Goal: Task Accomplishment & Management: Manage account settings

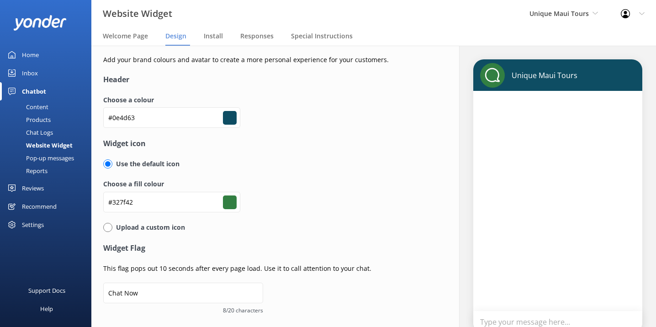
type input "#ffffff"
click at [582, 14] on span "Unique Maui Tours" at bounding box center [558, 13] width 59 height 9
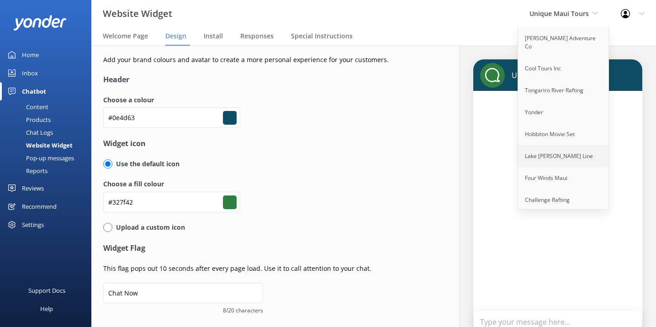
scroll to position [59, 0]
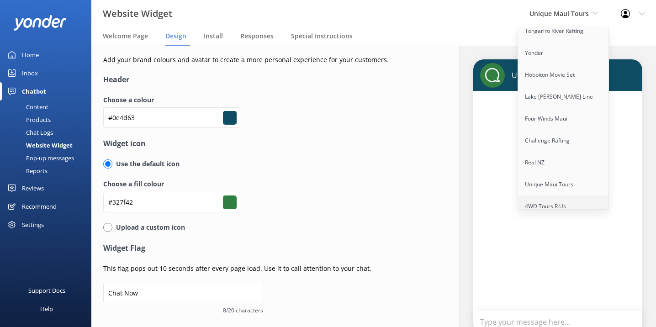
click at [556, 195] on link "4WD Tours R Us" at bounding box center [563, 206] width 91 height 22
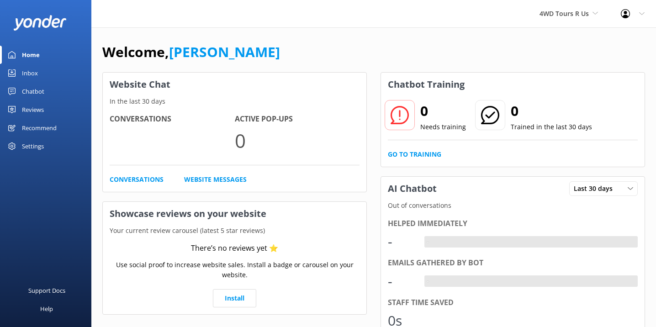
click at [41, 87] on div "Chatbot" at bounding box center [33, 91] width 22 height 18
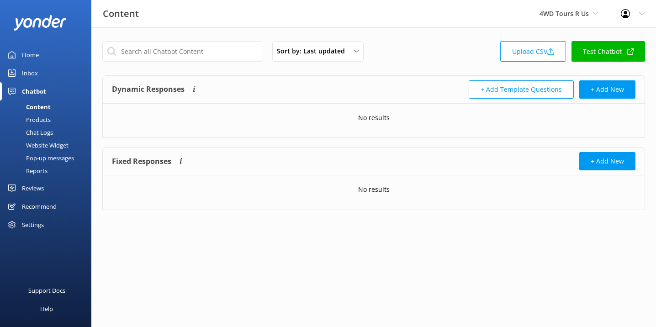
click at [59, 145] on div "Website Widget" at bounding box center [36, 145] width 63 height 13
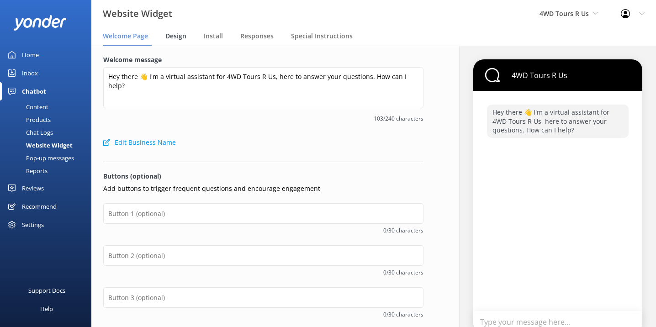
click at [182, 36] on span "Design" at bounding box center [175, 35] width 21 height 9
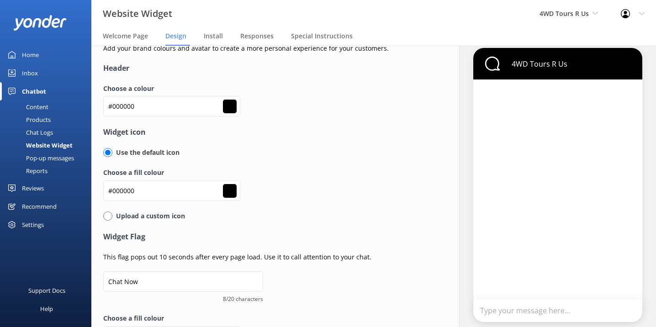
scroll to position [13, 0]
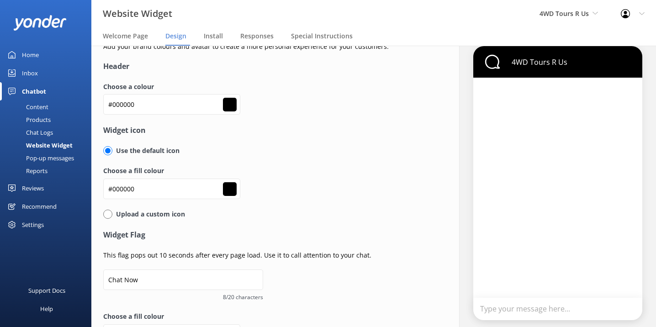
type input "#ffffff"
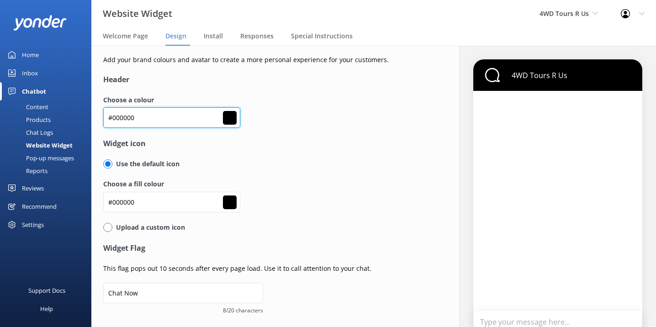
click at [128, 120] on input "#000000" at bounding box center [171, 117] width 137 height 21
paste input "#73b63f"
type input "##73b63f"
type input "#000000"
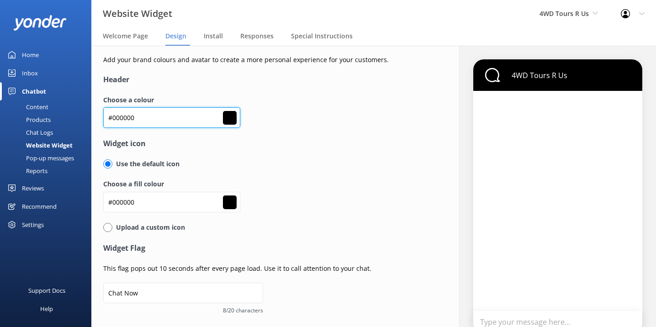
type input "#ffffff"
click at [114, 121] on input "##73b63f" at bounding box center [171, 117] width 137 height 21
type input "#73b63f"
type input "#ffffff"
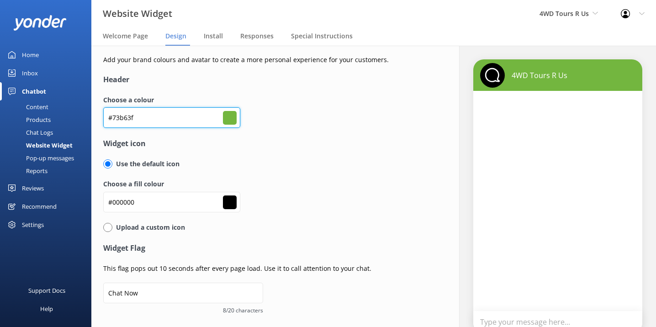
type input "#73b63f"
click at [238, 136] on div "#73b63f" at bounding box center [171, 122] width 137 height 31
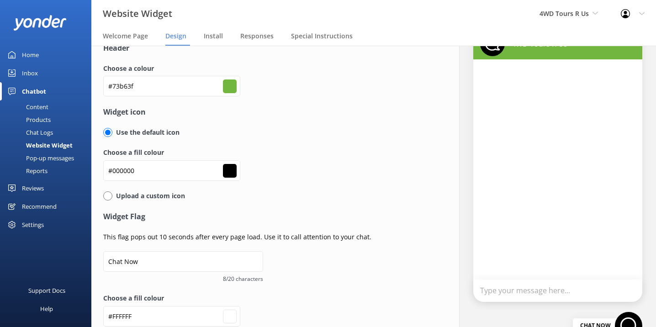
scroll to position [8, 0]
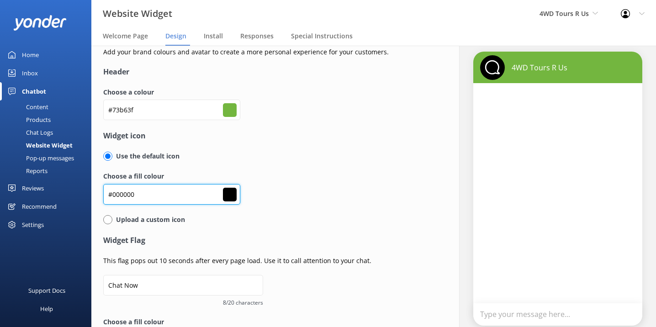
click at [125, 120] on input "#000000" at bounding box center [171, 110] width 137 height 21
paste input "#73b63f"
type input "##73b63f"
type input "#000000"
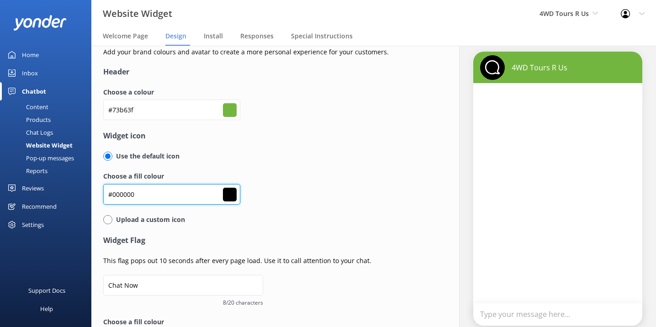
type input "#ffffff"
click at [114, 120] on input "##73b63f" at bounding box center [171, 110] width 137 height 21
type input "#73b63f"
type input "#ffffff"
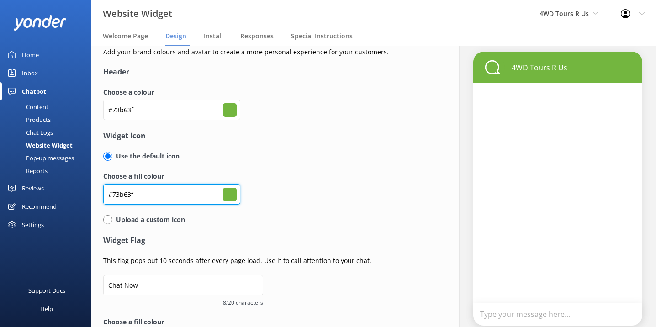
type input "#73b63f"
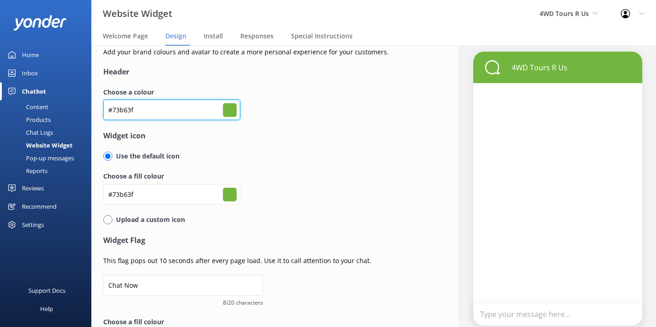
click at [126, 110] on input "#73b63f" at bounding box center [171, 110] width 137 height 21
type input "#0"
type input "#000000"
type input "#ffffff"
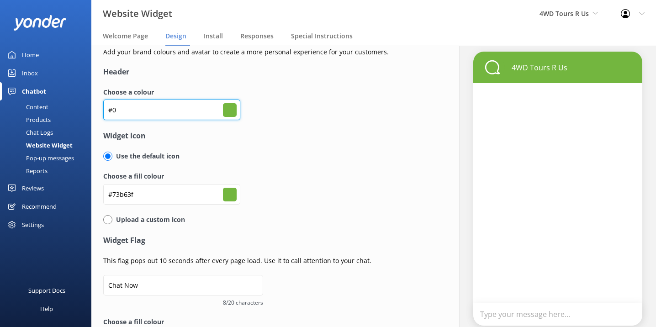
type input "#00"
type input "#000000"
type input "#ffffff"
type input "#000"
type input "#000000"
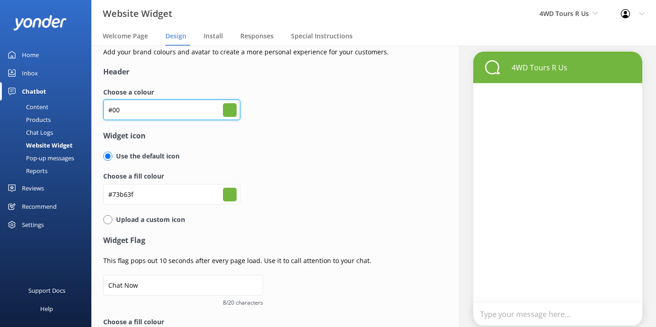
type input "#ffffff"
type input "#0000"
type input "#000000"
type input "#ffffff"
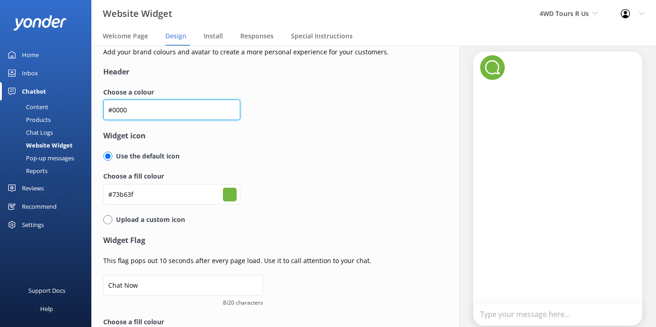
type input "#00000"
type input "#000000"
type input "#ffffff"
type input "#000000"
type input "#ffffff"
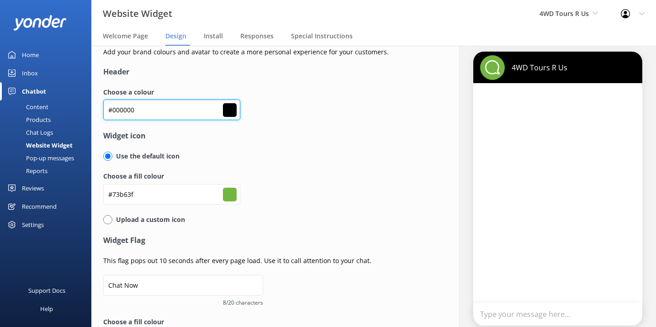
type input "#000000"
click at [222, 151] on form "Header Choose a colour #000000 #000000 Widget icon Use the default icon Choose …" at bounding box center [263, 224] width 320 height 316
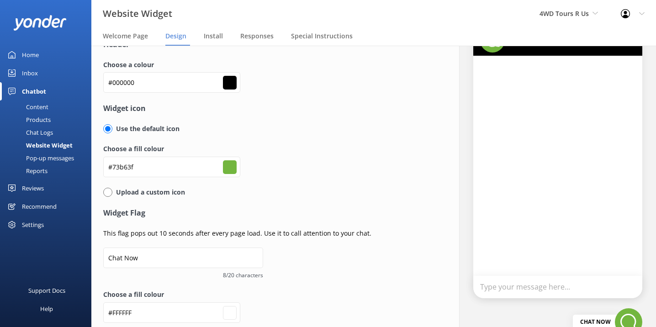
scroll to position [73, 0]
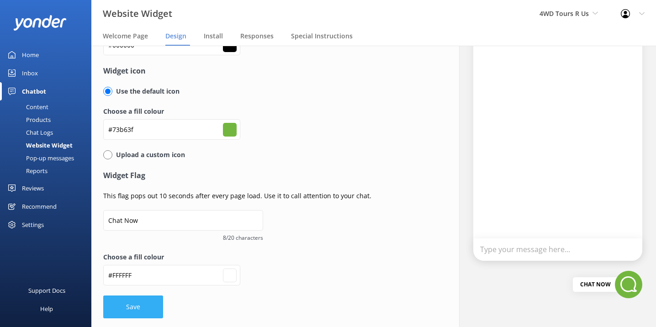
click at [130, 315] on button "Save" at bounding box center [133, 306] width 60 height 23
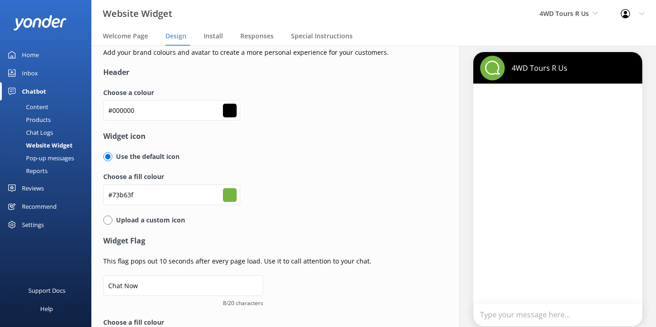
scroll to position [0, 0]
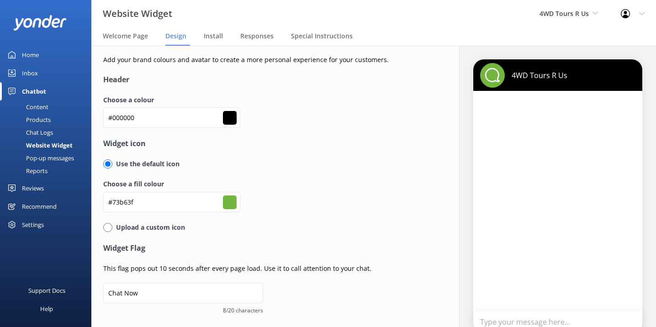
type input "#ffffff"
click at [593, 9] on span "4WD Tours R Us" at bounding box center [568, 14] width 58 height 10
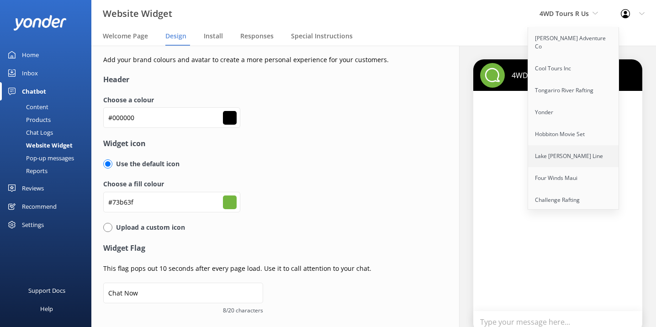
scroll to position [59, 0]
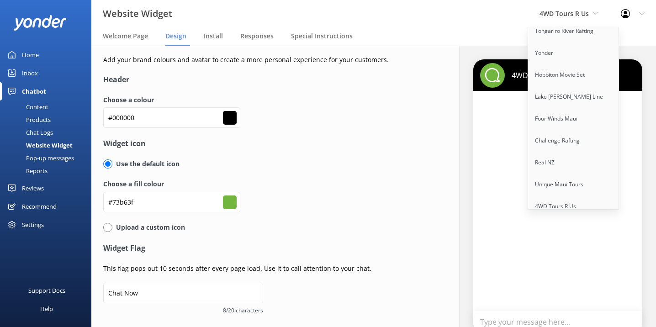
click at [43, 55] on link "Home" at bounding box center [45, 55] width 91 height 18
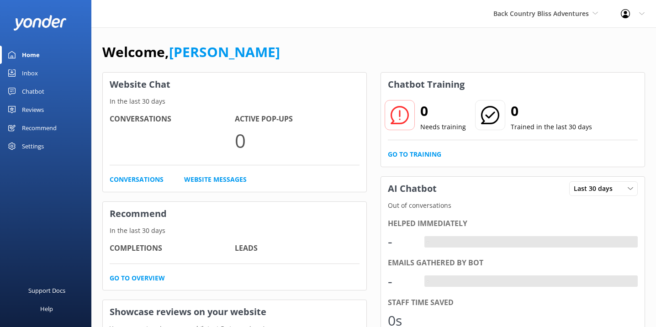
click at [468, 53] on div "Welcome, [PERSON_NAME]" at bounding box center [373, 56] width 542 height 31
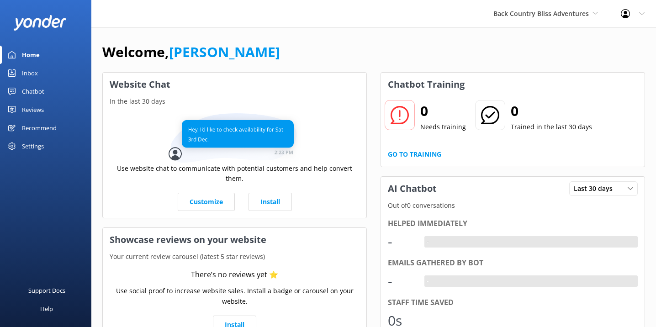
click at [41, 88] on div "Chatbot" at bounding box center [33, 91] width 22 height 18
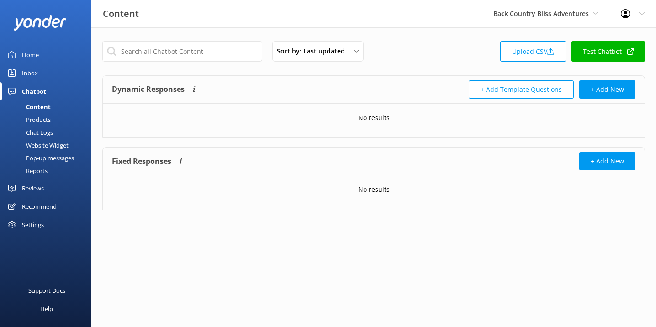
click at [48, 146] on div "Website Widget" at bounding box center [36, 145] width 63 height 13
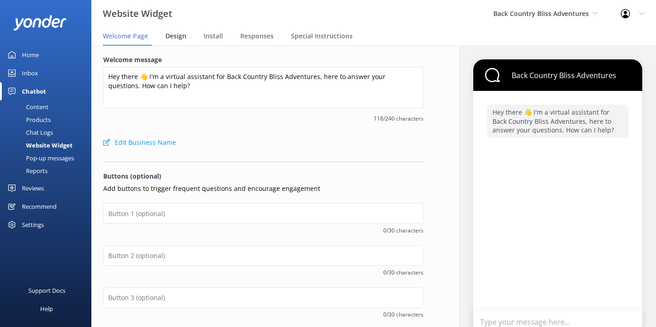
click at [170, 42] on div "Design" at bounding box center [177, 36] width 25 height 18
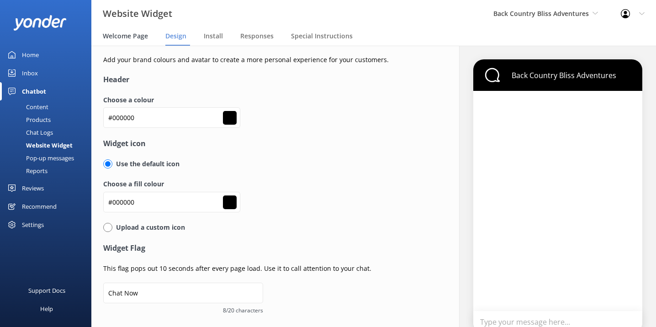
click at [123, 36] on span "Welcome Page" at bounding box center [125, 35] width 45 height 9
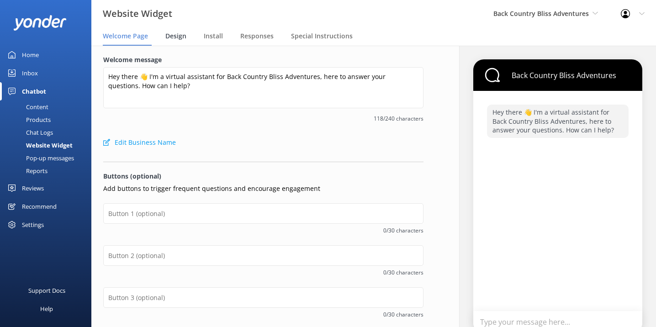
click at [179, 37] on span "Design" at bounding box center [175, 35] width 21 height 9
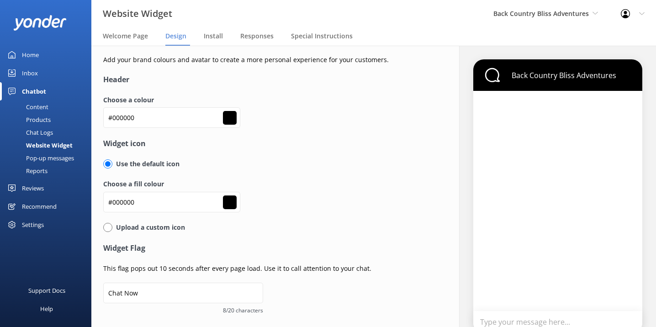
type input "#ffffff"
click at [124, 128] on input "#000000" at bounding box center [171, 117] width 137 height 21
paste input "#c4161e"
type input "##c4161e"
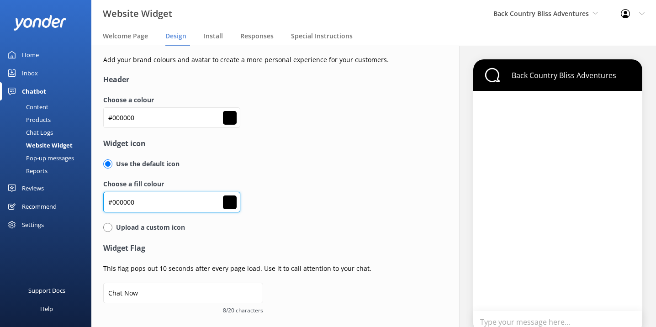
type input "#000000"
type input "#ffffff"
click at [118, 128] on input "##c4161e" at bounding box center [171, 117] width 137 height 21
type input "#c4161e"
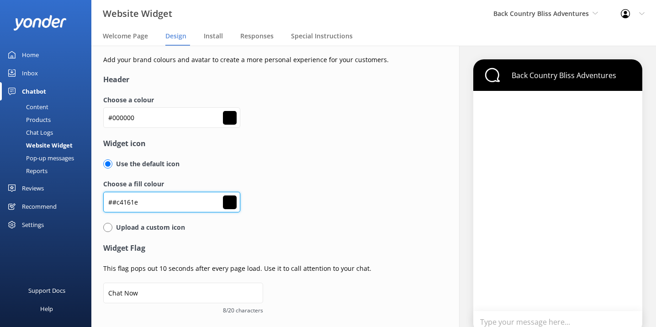
type input "#ffffff"
type input "#c4161e"
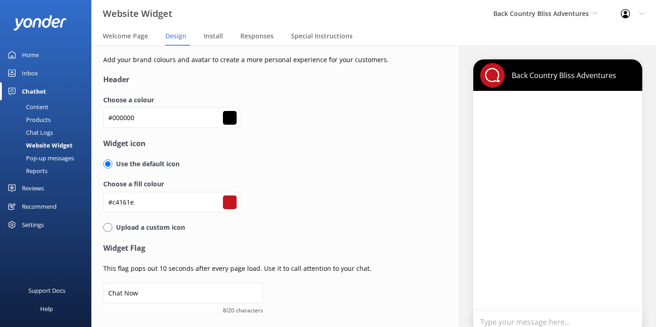
click at [196, 236] on div "Upload a custom icon" at bounding box center [263, 232] width 320 height 20
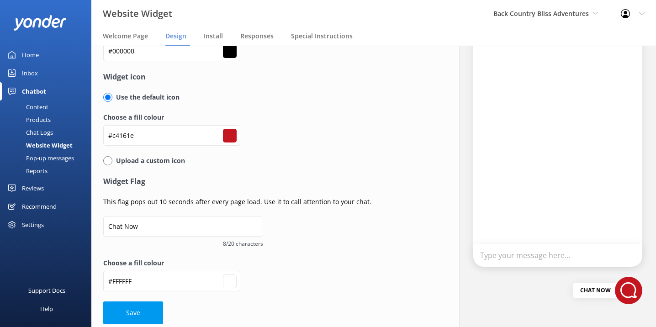
scroll to position [73, 0]
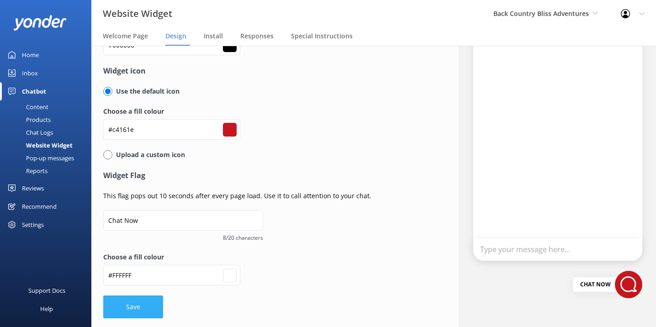
click at [132, 307] on button "Save" at bounding box center [133, 306] width 60 height 23
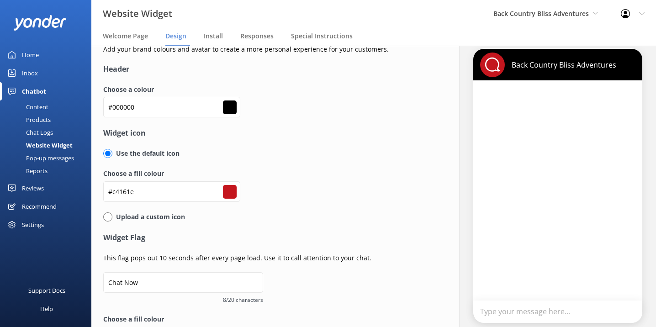
scroll to position [0, 0]
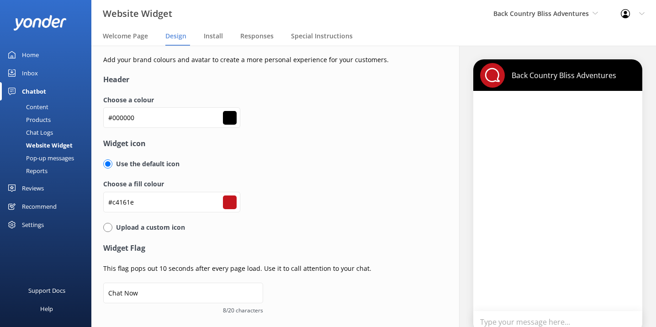
type input "#ffffff"
type input "#000000"
type input "#ffffff"
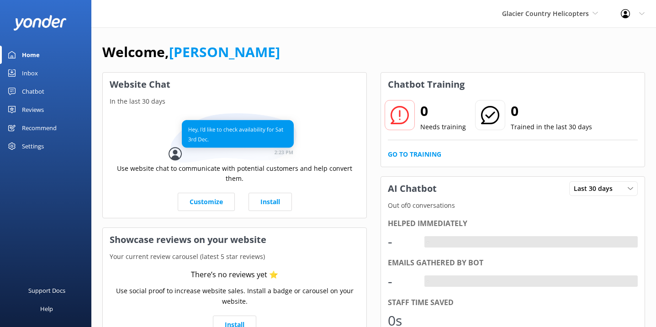
click at [37, 88] on div "Chatbot" at bounding box center [33, 91] width 22 height 18
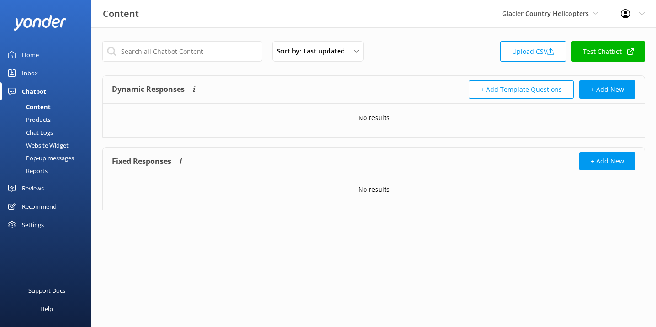
click at [51, 143] on div "Website Widget" at bounding box center [36, 145] width 63 height 13
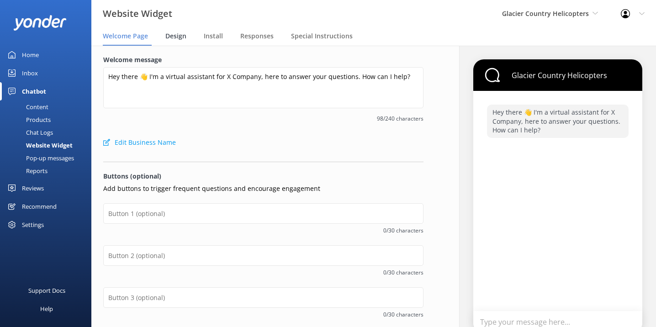
click at [181, 37] on span "Design" at bounding box center [175, 35] width 21 height 9
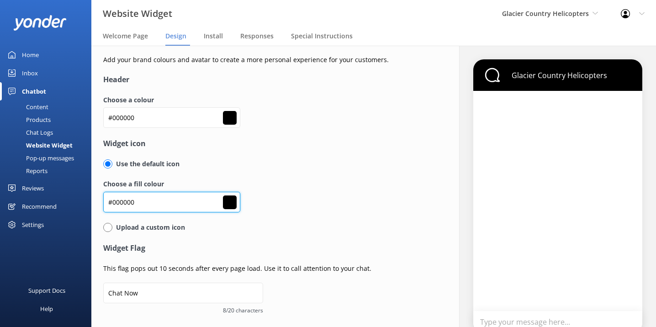
click at [125, 128] on input "#000000" at bounding box center [171, 117] width 137 height 21
paste input "#2ac3f3"
type input "##2ac3f3"
type input "#000000"
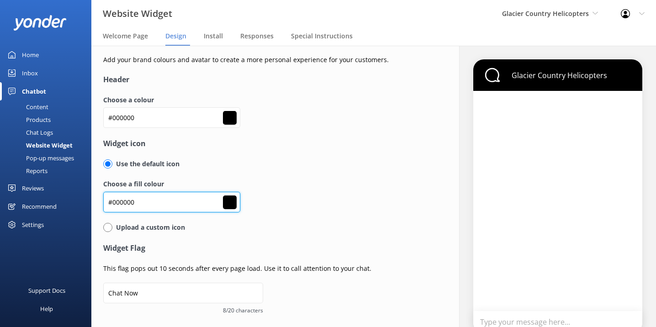
type input "#ffffff"
click at [112, 128] on input "##2ac3f3" at bounding box center [171, 117] width 137 height 21
type input "#2ac3f3"
type input "#ffffff"
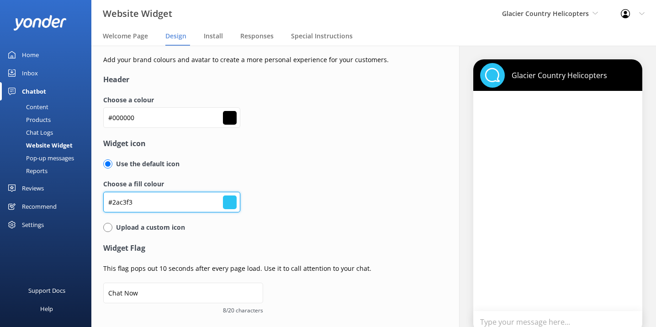
type input "#2ac3f3"
click at [213, 231] on div "Upload a custom icon" at bounding box center [263, 227] width 320 height 10
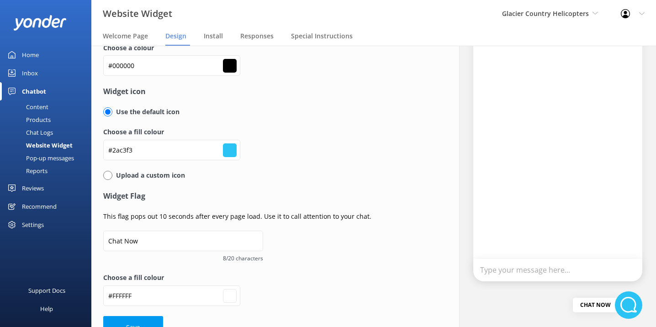
scroll to position [73, 0]
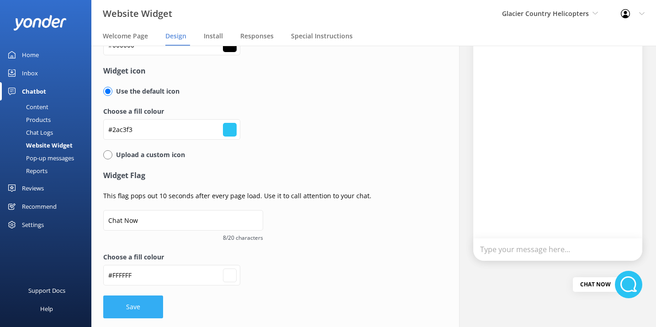
click at [138, 309] on button "Save" at bounding box center [133, 306] width 60 height 23
type input "#ffffff"
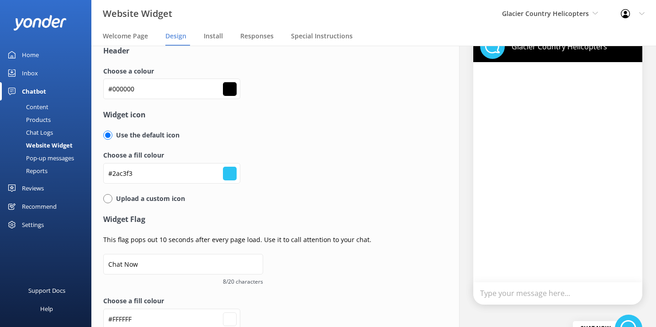
scroll to position [0, 0]
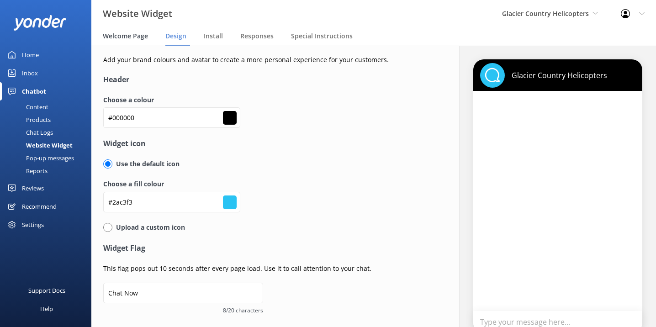
click at [132, 39] on span "Welcome Page" at bounding box center [125, 35] width 45 height 9
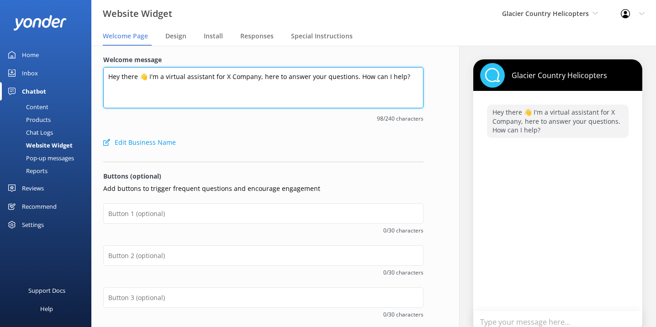
drag, startPoint x: 256, startPoint y: 79, endPoint x: 221, endPoint y: 80, distance: 34.7
click at [221, 80] on textarea "Hey there 👋 I'm a virtual assistant for X Company, here to answer your question…" at bounding box center [263, 87] width 320 height 41
type textarea "Hey there 👋 I'm a virtual assistant for Glacier Country Helicopters, here to an…"
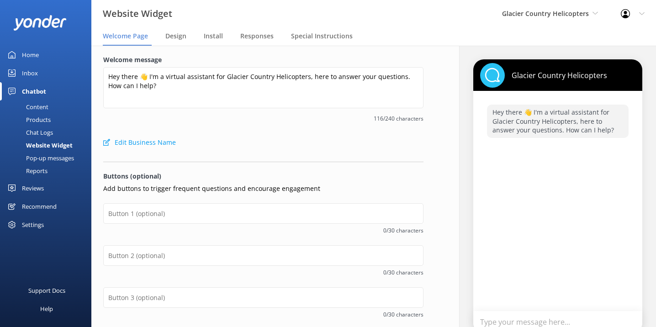
click at [249, 121] on span "116/240 characters" at bounding box center [263, 118] width 320 height 9
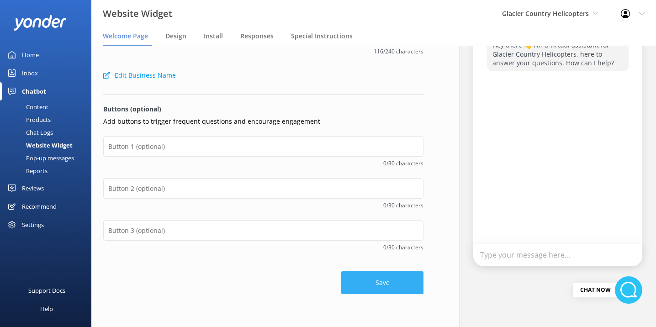
click at [362, 284] on button "Save" at bounding box center [382, 282] width 82 height 23
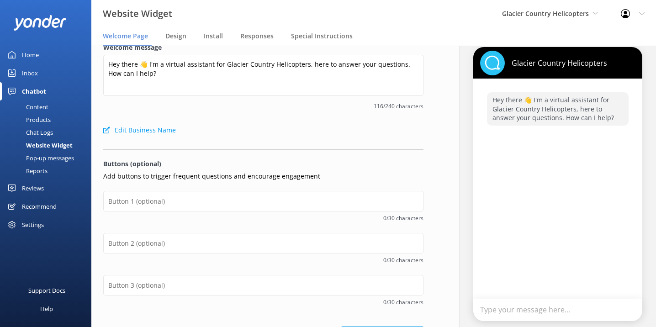
scroll to position [0, 0]
